Goal: Check status: Check status

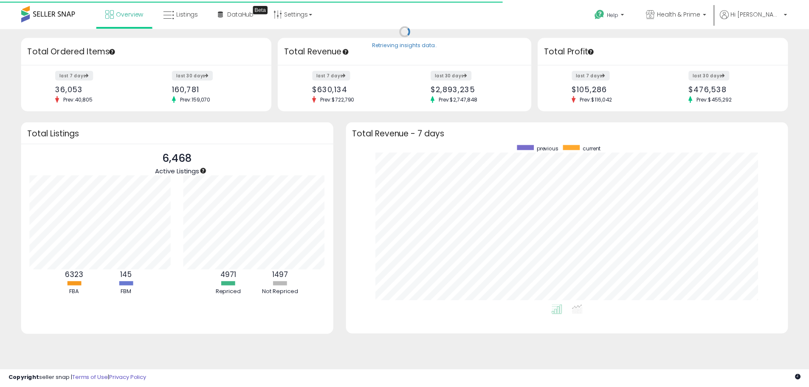
scroll to position [161, 428]
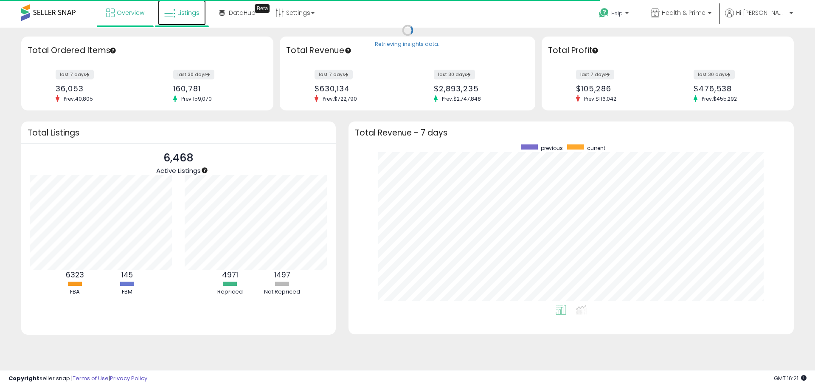
click at [193, 15] on span "Listings" at bounding box center [189, 12] width 22 height 8
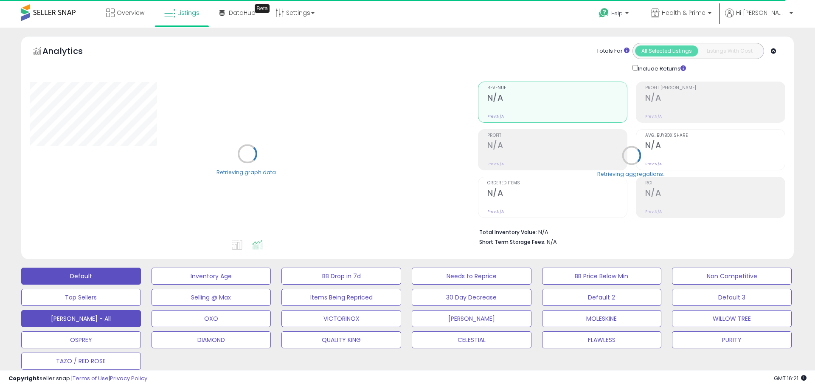
select select "**"
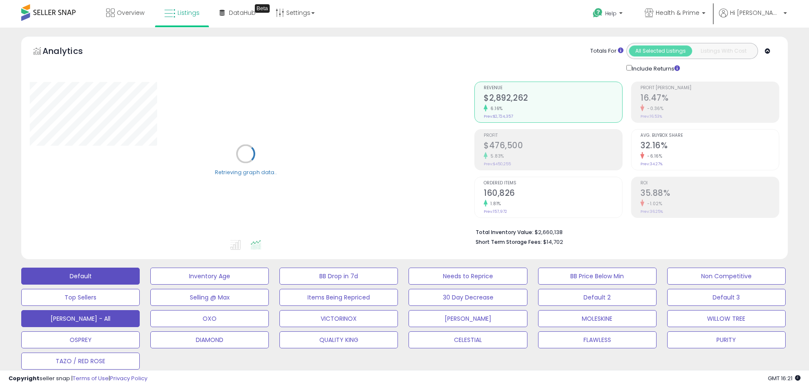
click at [117, 315] on button "[PERSON_NAME] - All" at bounding box center [80, 318] width 118 height 17
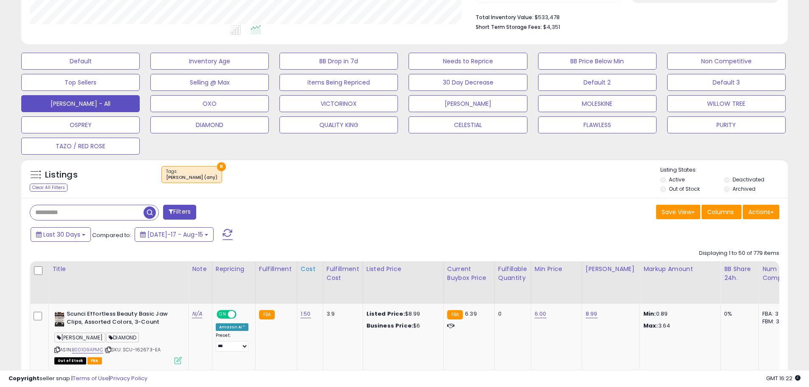
scroll to position [297, 0]
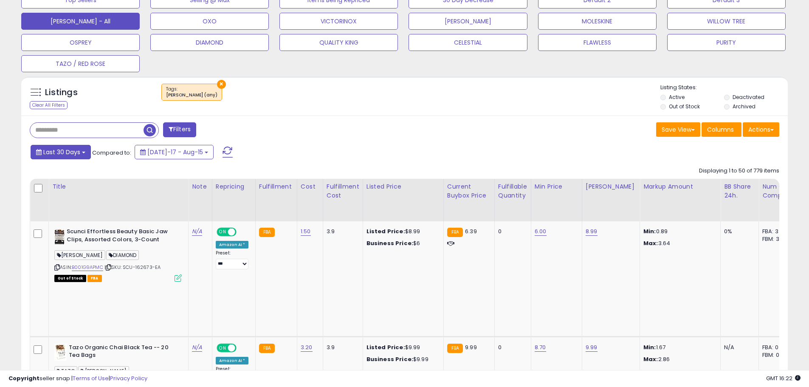
click at [83, 153] on b at bounding box center [83, 153] width 3 height 2
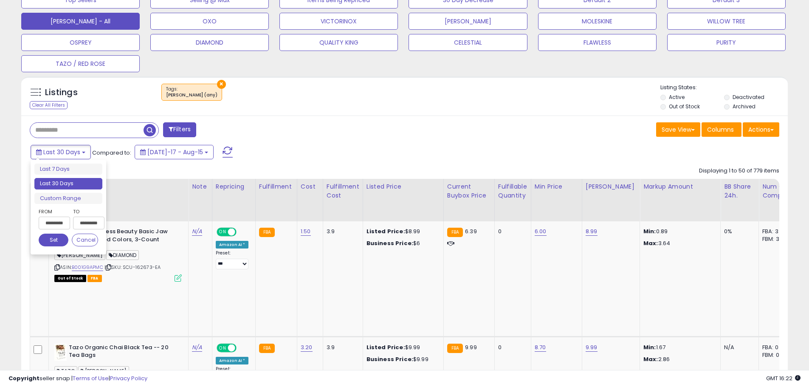
click at [53, 225] on input "**********" at bounding box center [54, 223] width 31 height 13
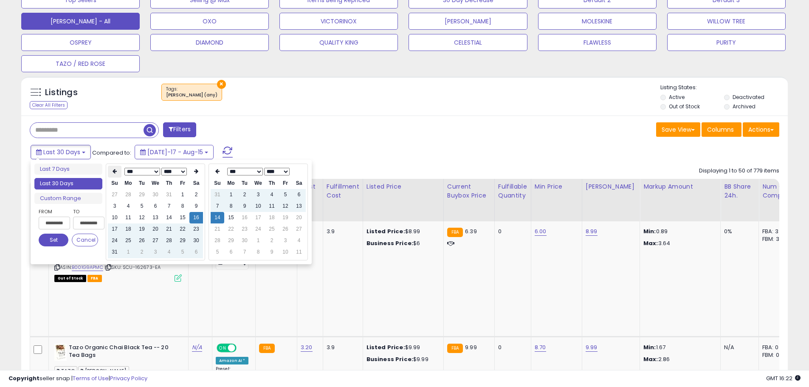
click at [114, 171] on icon at bounding box center [115, 171] width 4 height 5
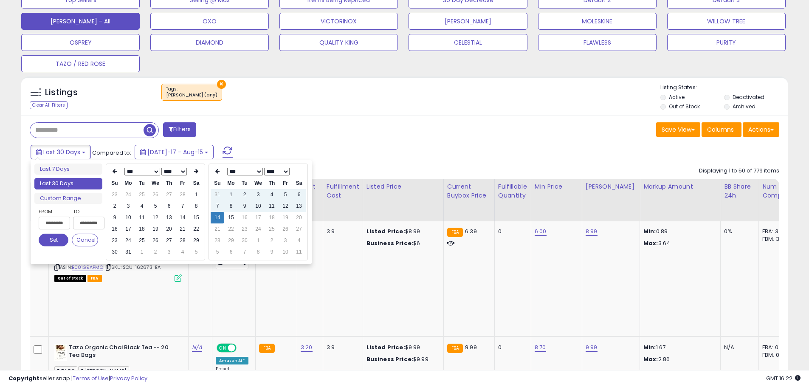
click at [114, 171] on icon at bounding box center [115, 171] width 4 height 5
click at [196, 171] on icon at bounding box center [196, 171] width 4 height 5
click at [156, 196] on td "1" at bounding box center [156, 194] width 14 height 11
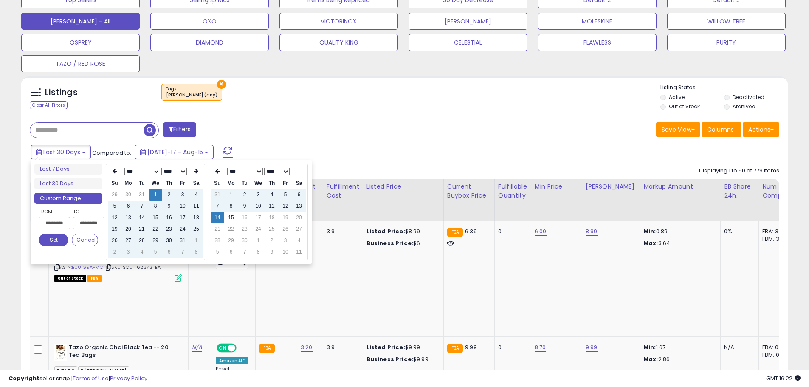
type input "**********"
click at [232, 219] on td "15" at bounding box center [231, 217] width 14 height 11
type input "**********"
click at [55, 242] on button "Set" at bounding box center [54, 240] width 30 height 13
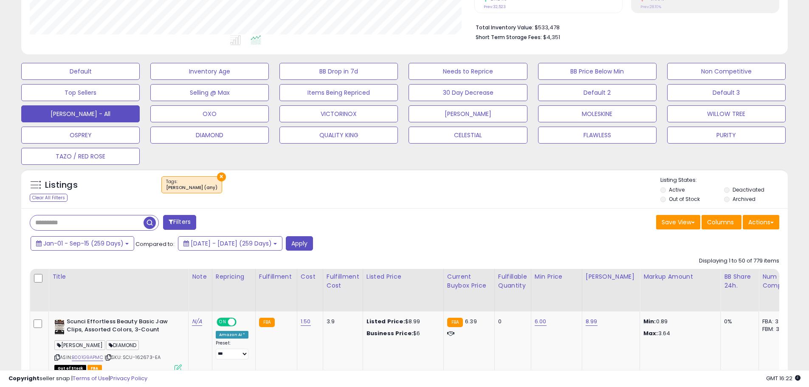
scroll to position [255, 0]
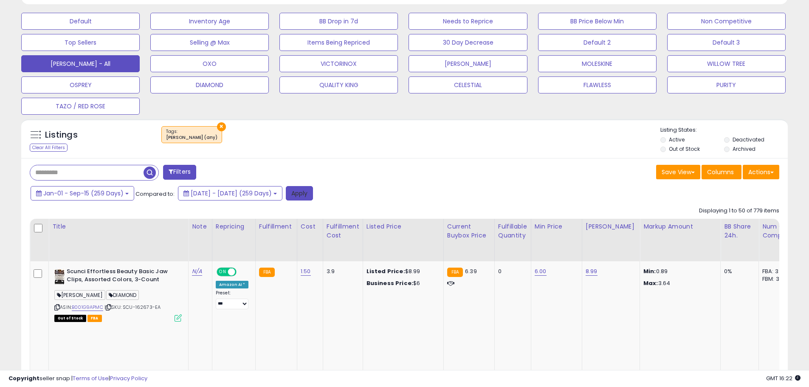
drag, startPoint x: 338, startPoint y: 197, endPoint x: 456, endPoint y: 197, distance: 117.6
click at [313, 197] on button "Apply" at bounding box center [299, 193] width 27 height 14
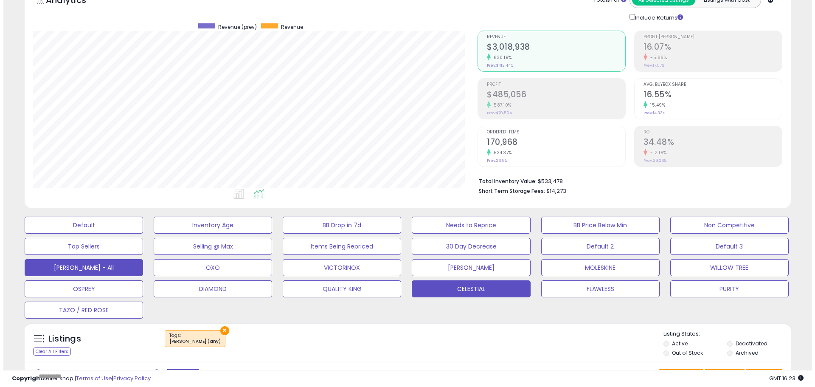
scroll to position [127, 0]
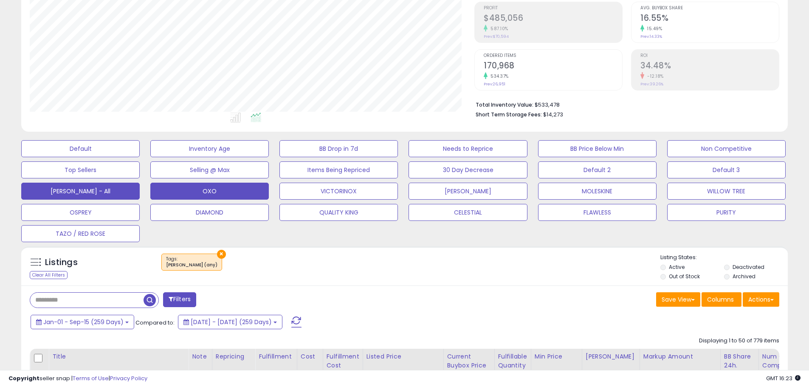
click at [239, 190] on button "OXO" at bounding box center [209, 191] width 118 height 17
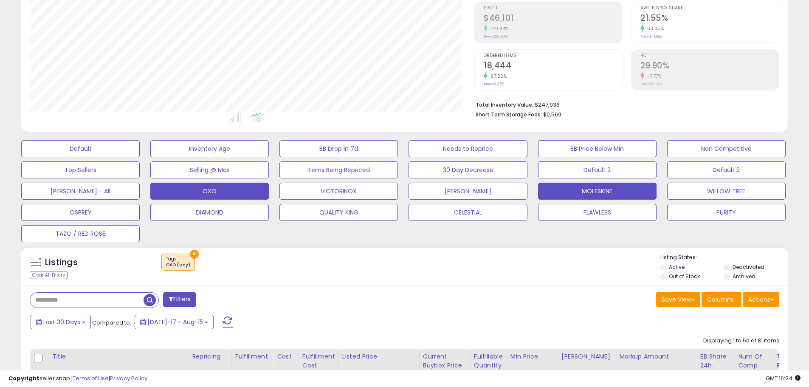
click at [632, 194] on button "MOLESKINE" at bounding box center [597, 191] width 118 height 17
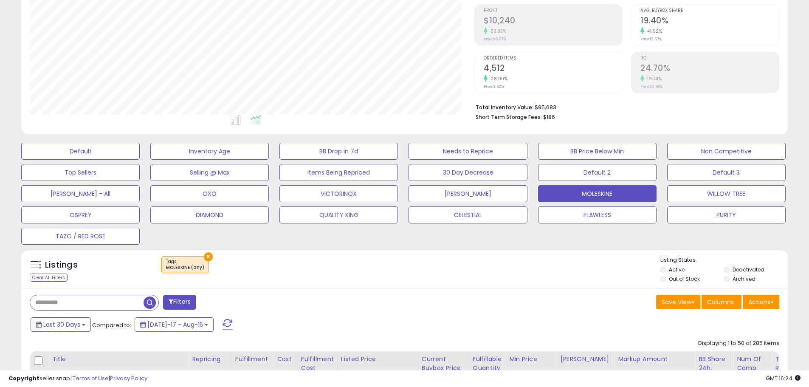
scroll to position [174, 445]
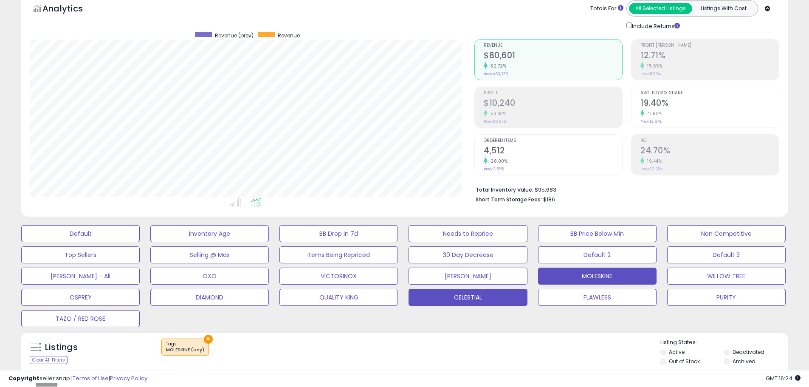
click at [463, 300] on button "CELESTIAL" at bounding box center [468, 297] width 118 height 17
